Goal: Ask a question

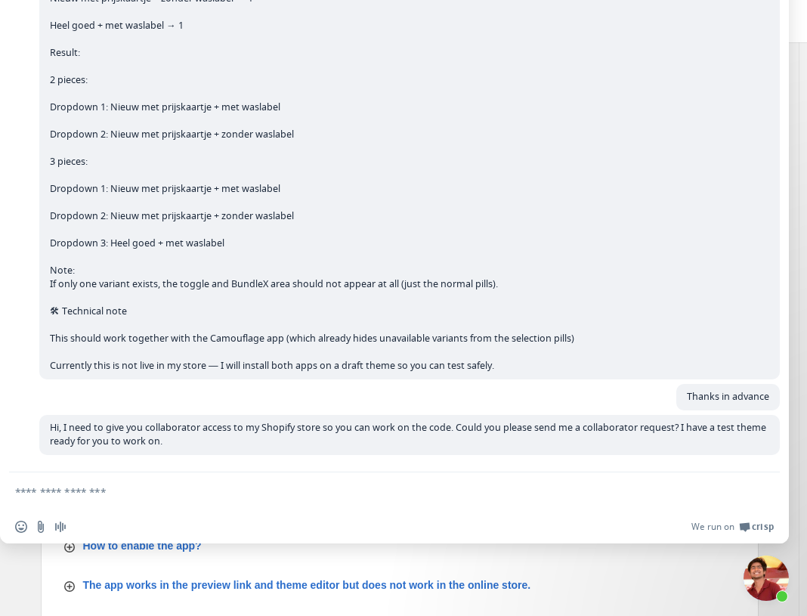
type textarea "*"
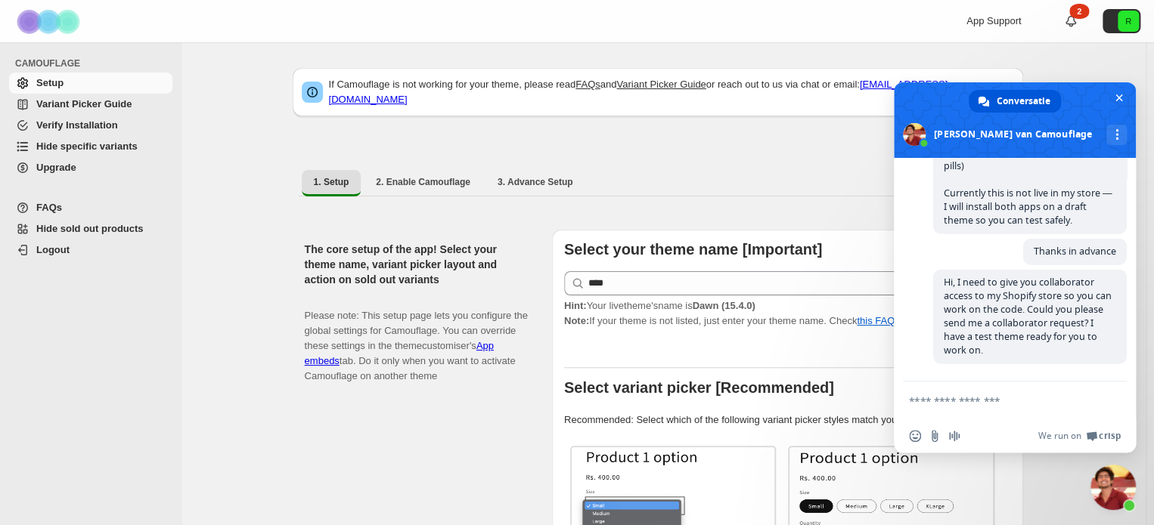
scroll to position [8405, 0]
click at [1016, 401] on textarea "Typ een bericht..." at bounding box center [998, 402] width 178 height 14
click at [1043, 417] on form at bounding box center [998, 402] width 178 height 41
click at [1010, 400] on textarea "Typ een bericht..." at bounding box center [998, 402] width 178 height 14
type textarea "*"
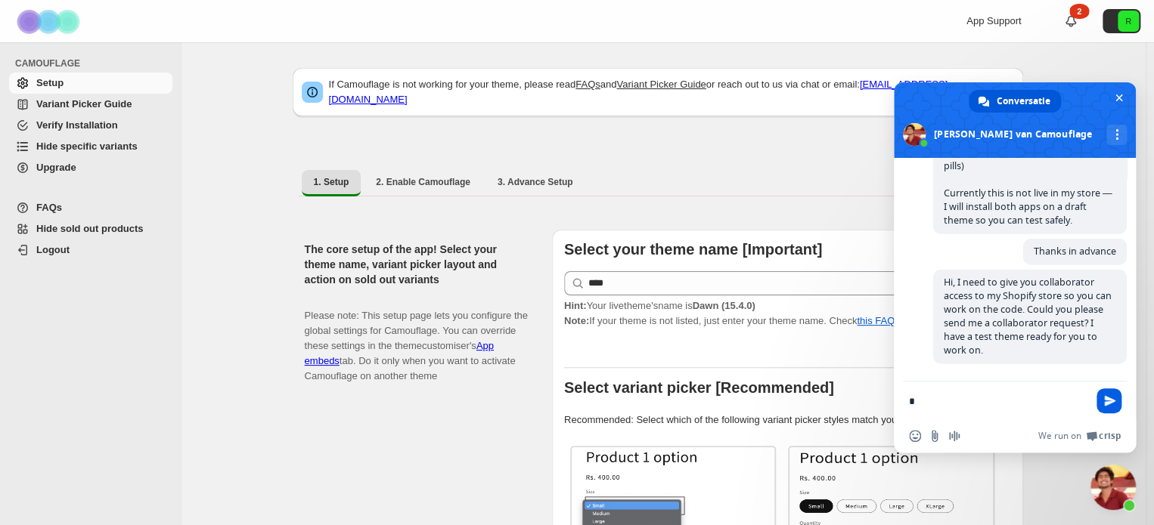
click at [1105, 398] on span "Stuur" at bounding box center [1109, 400] width 11 height 11
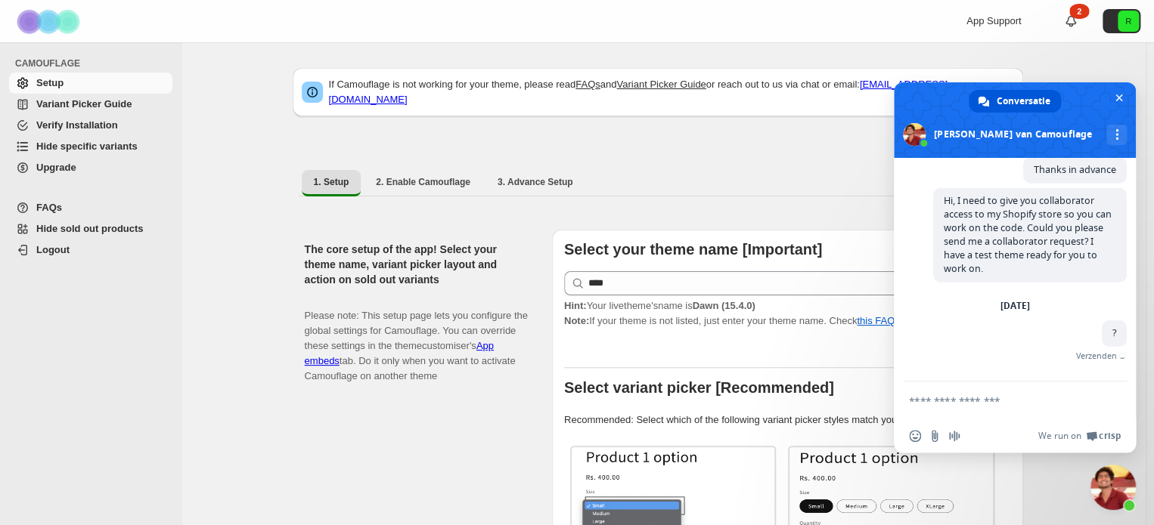
scroll to position [8470, 0]
